Goal: Information Seeking & Learning: Learn about a topic

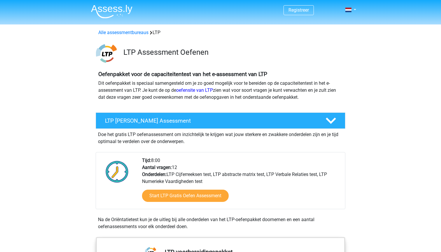
click at [117, 11] on img at bounding box center [111, 12] width 41 height 14
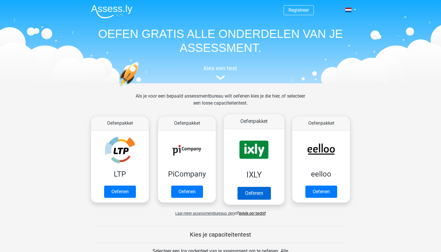
click at [258, 192] on link "Oefenen" at bounding box center [253, 193] width 33 height 13
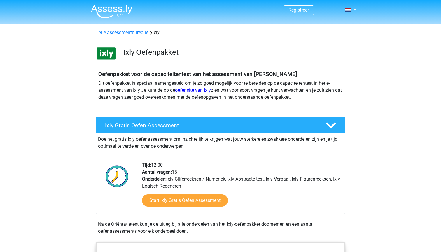
click at [300, 13] on span "Registreer" at bounding box center [298, 10] width 30 height 10
click at [297, 11] on link "Registreer" at bounding box center [298, 10] width 20 height 6
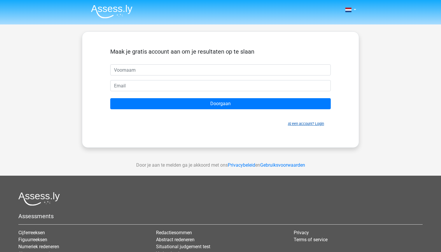
click at [307, 122] on link "Al een account? Login" at bounding box center [306, 124] width 36 height 4
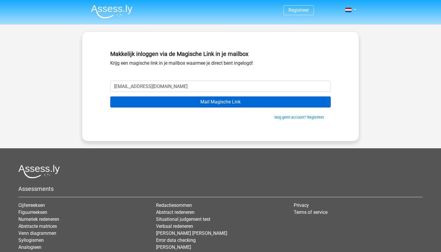
type input "[EMAIL_ADDRESS][DOMAIN_NAME]"
click at [243, 99] on input "Mail Magische Link" at bounding box center [220, 101] width 220 height 11
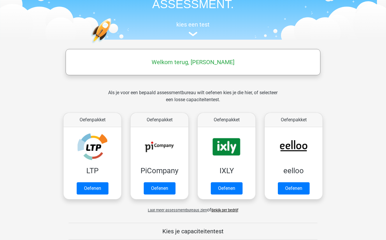
scroll to position [82, 0]
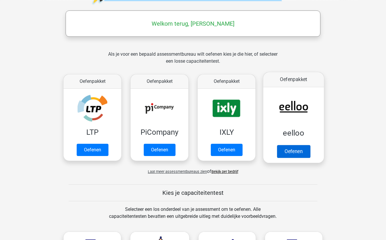
click at [301, 154] on link "Oefenen" at bounding box center [293, 151] width 33 height 13
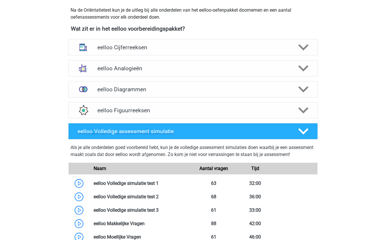
scroll to position [197, 0]
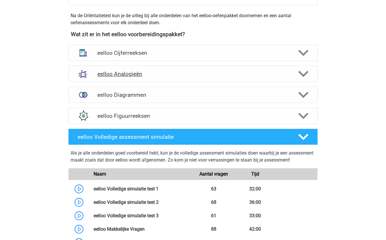
click at [133, 71] on h4 "eelloo Analogieën" at bounding box center [192, 74] width 191 height 7
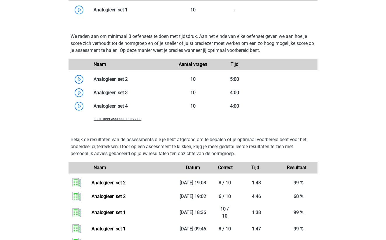
scroll to position [499, 0]
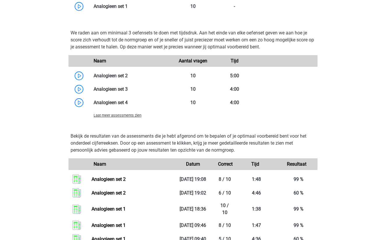
click at [133, 116] on span "Laat meer assessments zien" at bounding box center [118, 115] width 48 height 4
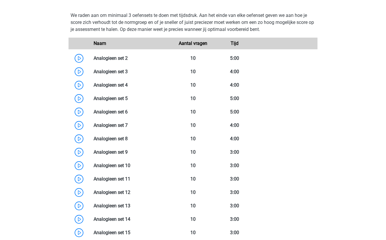
scroll to position [522, 0]
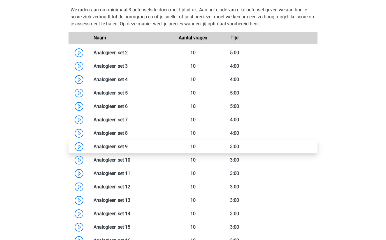
click at [128, 147] on link at bounding box center [128, 147] width 0 height 6
